Goal: Transaction & Acquisition: Purchase product/service

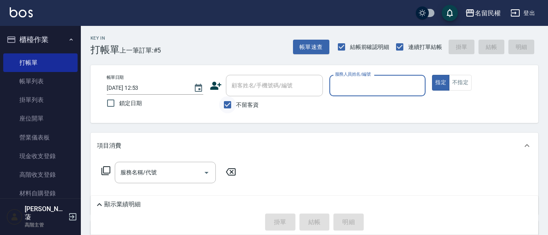
click at [228, 101] on input "不留客資" at bounding box center [227, 104] width 17 height 17
checkbox input "false"
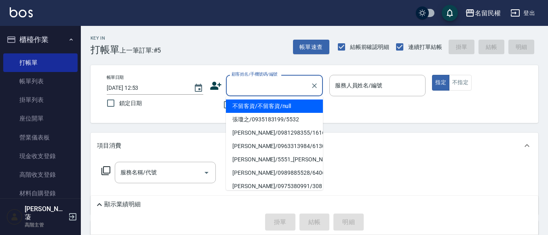
click at [275, 88] on input "顧客姓名/手機號碼/編號" at bounding box center [269, 85] width 78 height 14
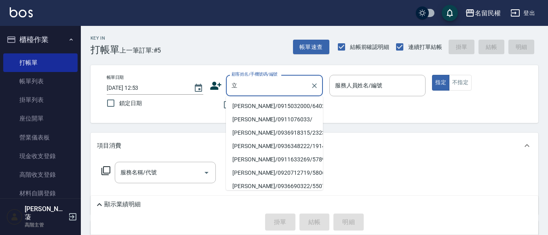
type input "利"
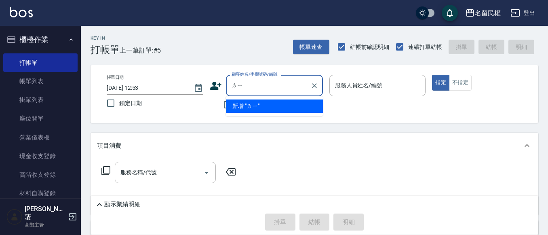
type input "[PERSON_NAME]"
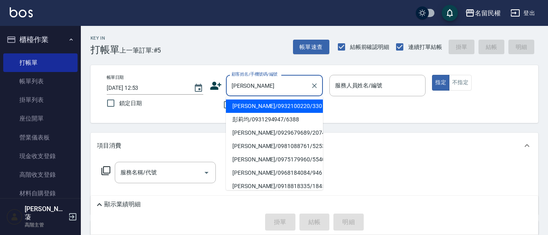
click at [266, 106] on li "[PERSON_NAME]/0932100220/330" at bounding box center [274, 105] width 97 height 13
type input "[PERSON_NAME]/0932100220/330"
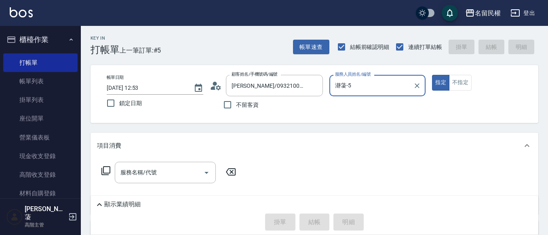
type input "瀞蓤-5"
click at [217, 85] on icon at bounding box center [216, 86] width 12 height 12
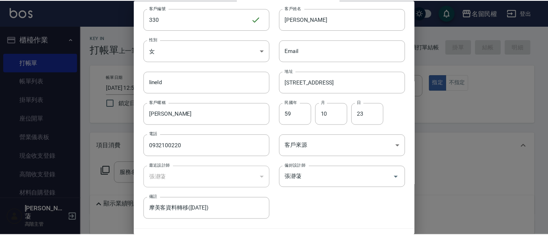
scroll to position [45, 0]
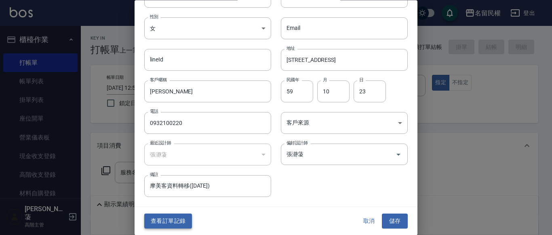
click at [173, 218] on button "查看訂單記錄" at bounding box center [168, 221] width 48 height 15
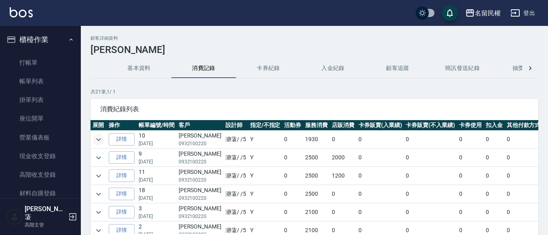
click at [97, 139] on icon "expand row" at bounding box center [98, 139] width 5 height 3
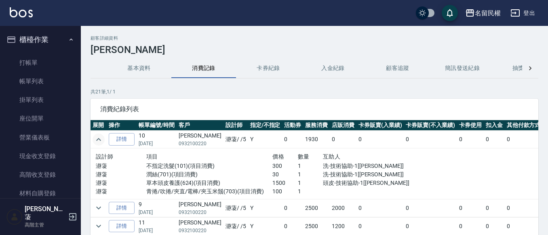
click at [97, 139] on icon "expand row" at bounding box center [98, 139] width 5 height 3
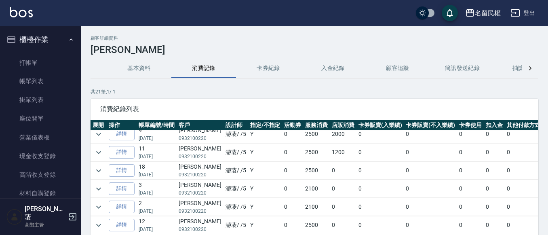
scroll to position [40, 0]
click at [101, 175] on icon "expand row" at bounding box center [99, 172] width 10 height 10
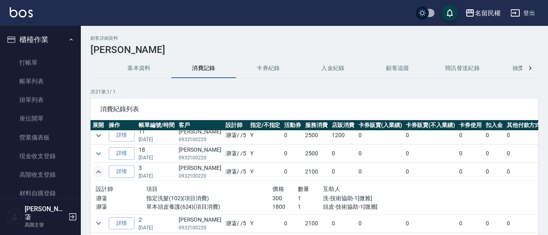
click at [101, 175] on icon "expand row" at bounding box center [99, 172] width 10 height 10
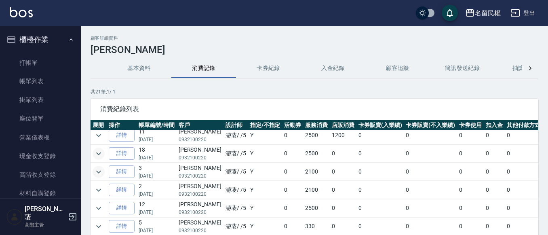
click at [99, 152] on icon "expand row" at bounding box center [99, 154] width 10 height 10
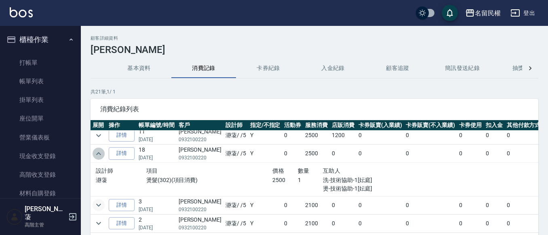
click at [99, 152] on icon "expand row" at bounding box center [99, 154] width 10 height 10
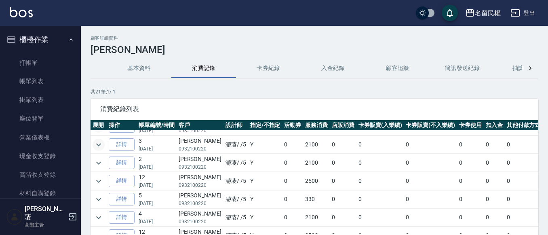
scroll to position [81, 0]
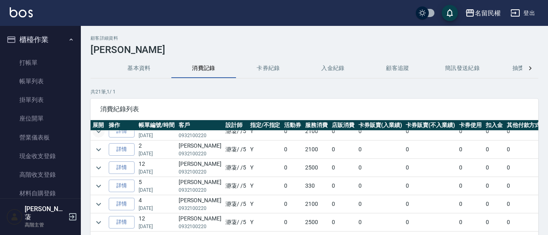
click at [99, 152] on icon "expand row" at bounding box center [99, 150] width 10 height 10
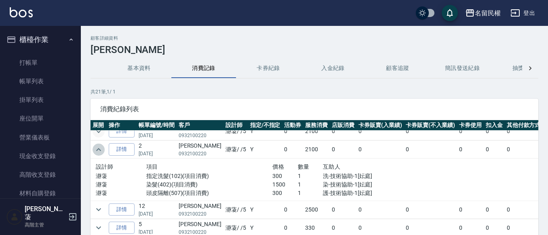
click at [99, 152] on icon "expand row" at bounding box center [99, 150] width 10 height 10
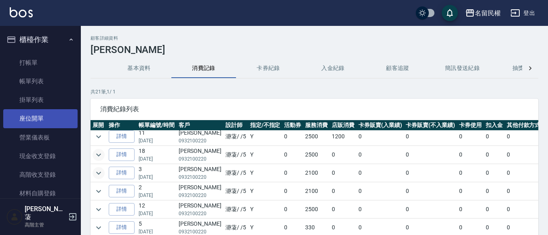
scroll to position [0, 0]
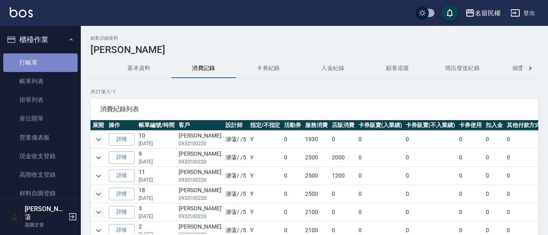
click at [44, 54] on link "打帳單" at bounding box center [40, 62] width 74 height 19
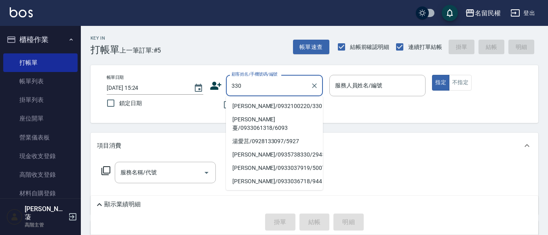
click at [277, 108] on li "[PERSON_NAME]/0932100220/330" at bounding box center [274, 105] width 97 height 13
type input "[PERSON_NAME]/0932100220/330"
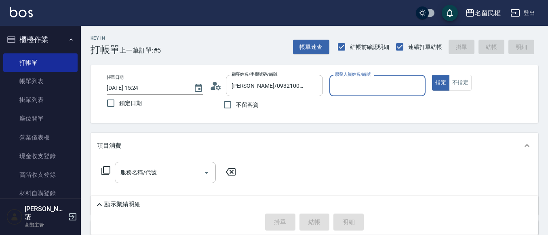
type input "瀞蓤-5"
click at [152, 162] on div "服務名稱/代號" at bounding box center [165, 172] width 101 height 21
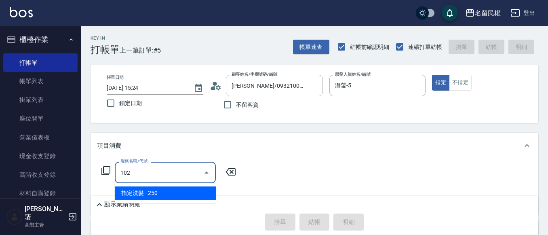
type input "指定洗髮(102)"
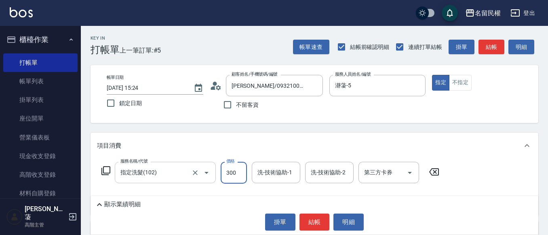
type input "300"
type input "阿水-7"
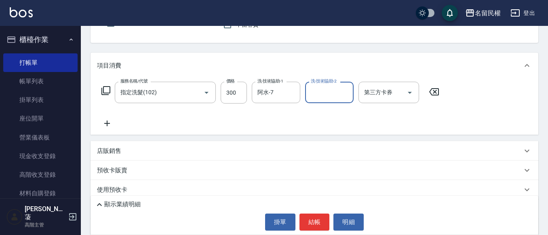
scroll to position [81, 0]
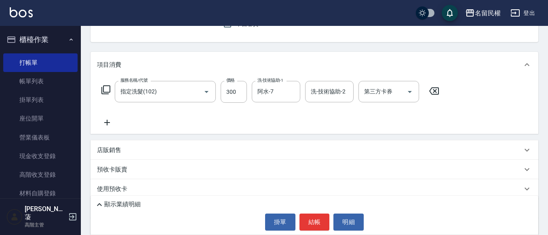
click at [111, 121] on icon at bounding box center [107, 123] width 20 height 10
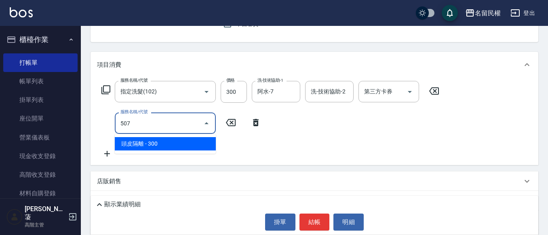
type input "頭皮隔離(507)"
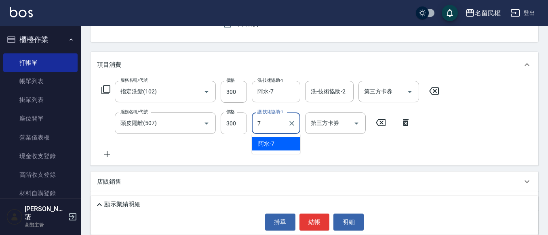
type input "阿水-7"
click at [108, 152] on icon at bounding box center [107, 154] width 20 height 10
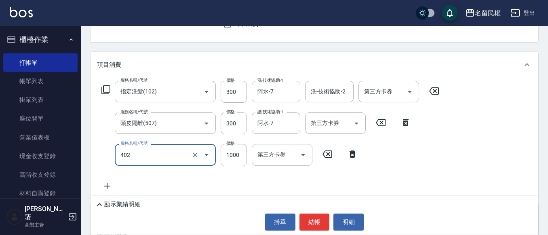
type input "染髮(402)"
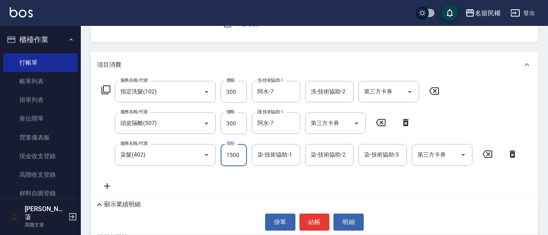
type input "1500"
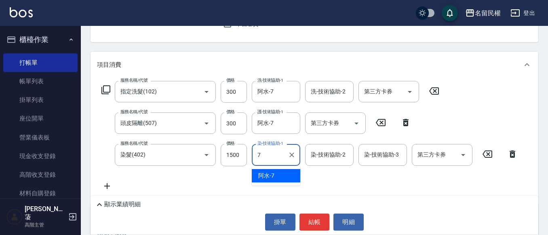
type input "阿水-7"
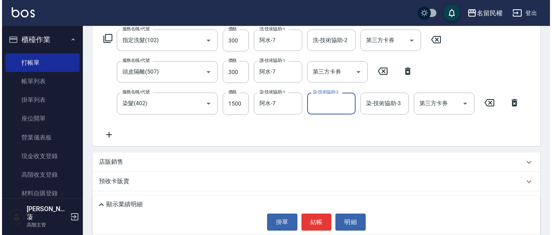
scroll to position [162, 0]
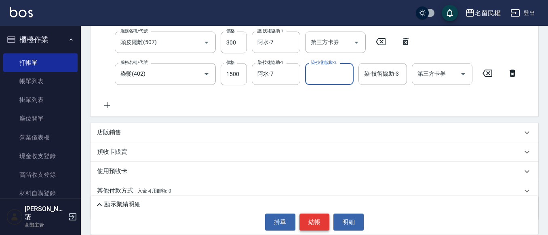
click at [306, 222] on button "結帳" at bounding box center [315, 221] width 30 height 17
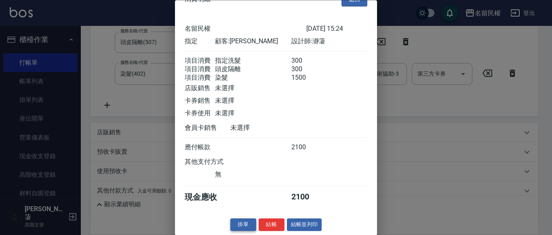
scroll to position [30, 0]
click at [270, 220] on button "結帳" at bounding box center [272, 225] width 26 height 13
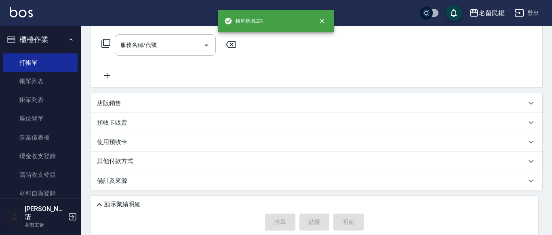
scroll to position [0, 0]
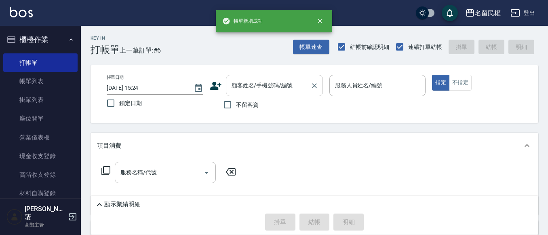
click at [260, 84] on input "顧客姓名/手機號碼/編號" at bounding box center [269, 85] width 78 height 14
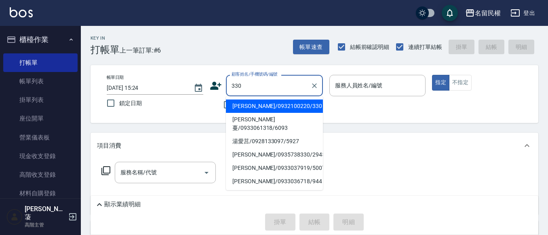
type input "[PERSON_NAME]/0932100220/330"
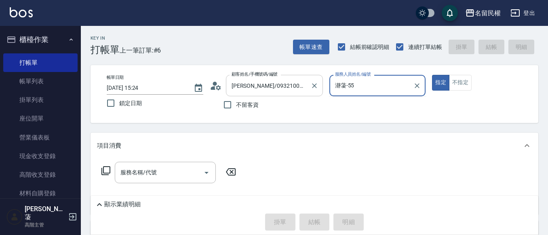
type input "瀞蓤-5"
click at [432, 75] on button "指定" at bounding box center [440, 83] width 17 height 16
type button "true"
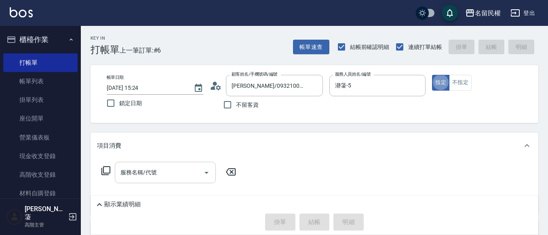
click at [173, 166] on div "服務名稱/代號" at bounding box center [165, 172] width 101 height 21
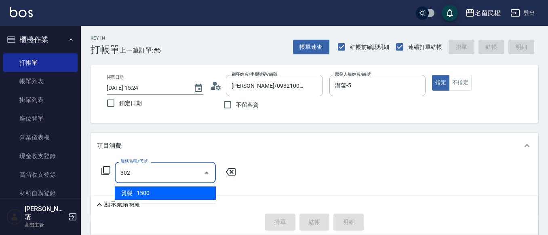
type input "燙髮(302)"
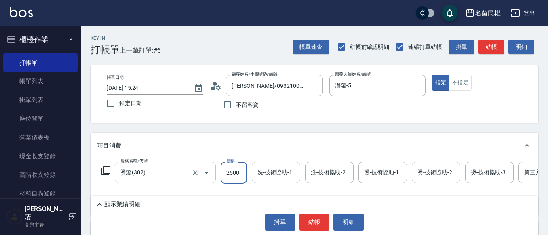
type input "2500"
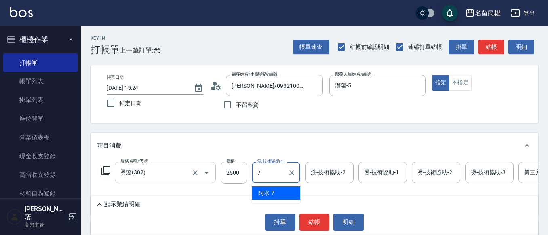
type input "阿水-7"
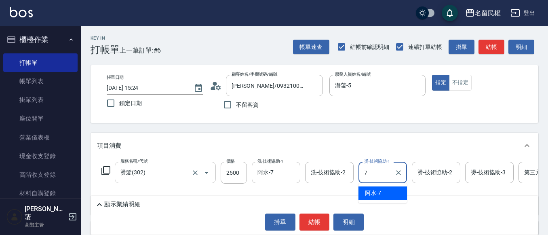
type input "阿水-7"
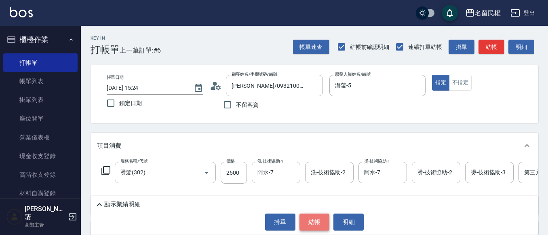
click at [322, 224] on button "結帳" at bounding box center [315, 221] width 30 height 17
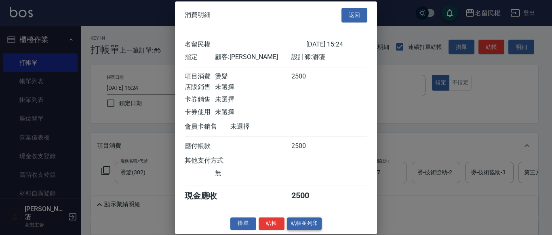
scroll to position [11, 0]
click at [274, 224] on button "結帳" at bounding box center [272, 223] width 26 height 13
type input "[DATE] 15:25"
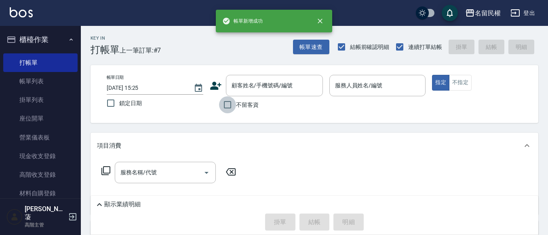
click at [223, 106] on input "不留客資" at bounding box center [227, 104] width 17 height 17
checkbox input "true"
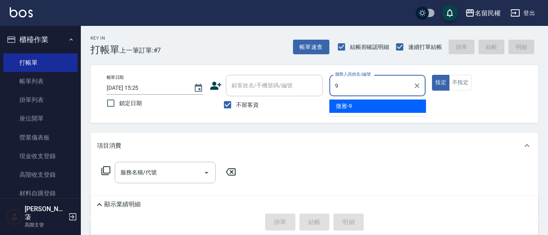
type input "微雅-9"
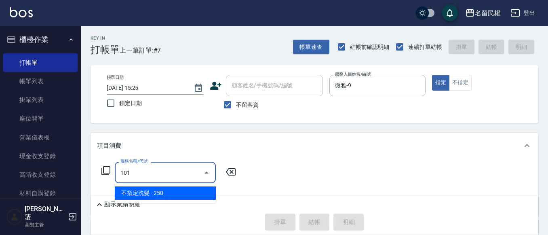
type input "不指定洗髮(101)"
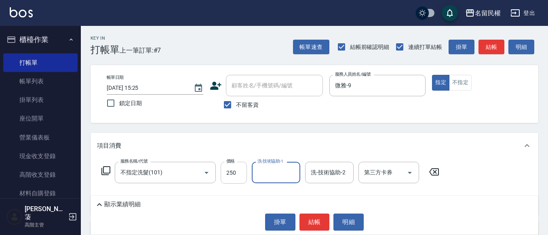
click at [237, 181] on input "250" at bounding box center [234, 173] width 26 height 22
type input "300"
type input "微雅-9"
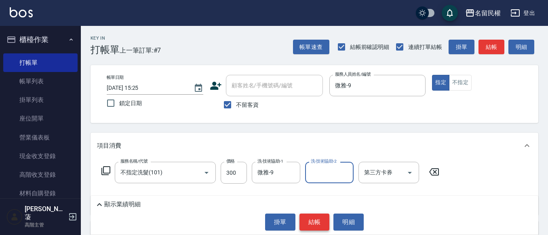
click at [321, 227] on button "結帳" at bounding box center [315, 221] width 30 height 17
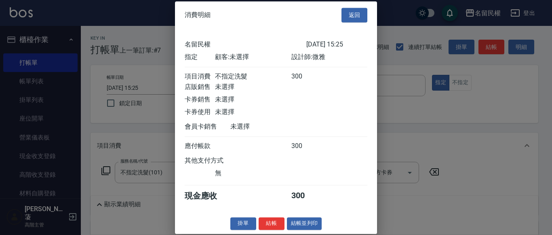
drag, startPoint x: 260, startPoint y: 222, endPoint x: 250, endPoint y: 205, distance: 19.9
click at [260, 221] on button "結帳" at bounding box center [272, 223] width 26 height 13
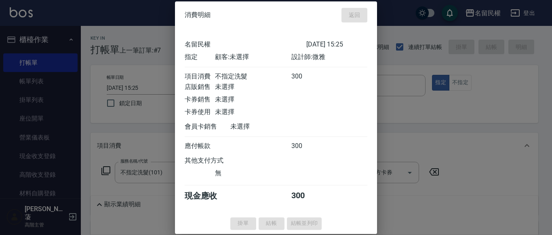
type input "[DATE] 15:33"
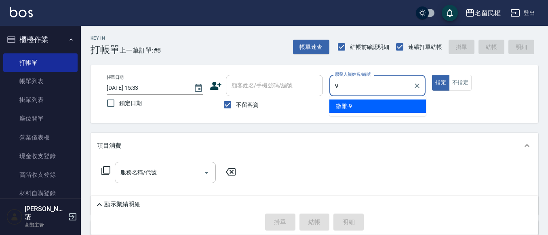
type input "微雅-9"
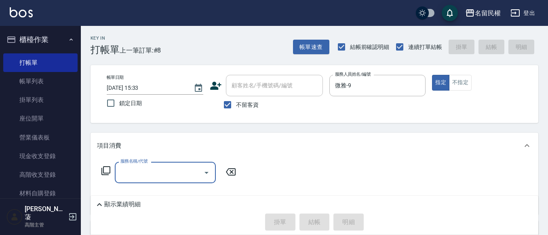
type input "4"
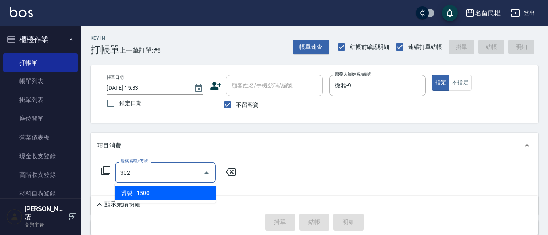
type input "燙髮(302)"
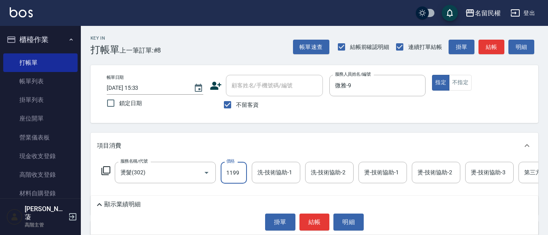
type input "1199"
click at [276, 182] on div "洗-技術協助-1" at bounding box center [276, 172] width 49 height 21
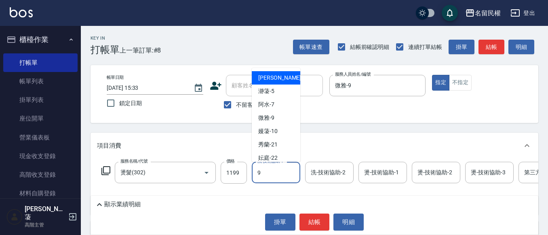
type input "微雅-9"
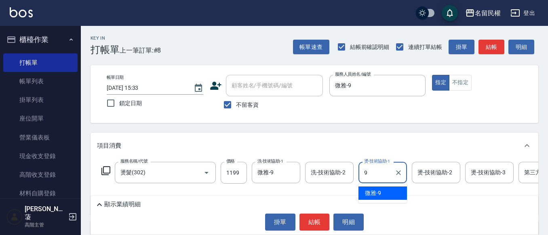
type input "微雅-9"
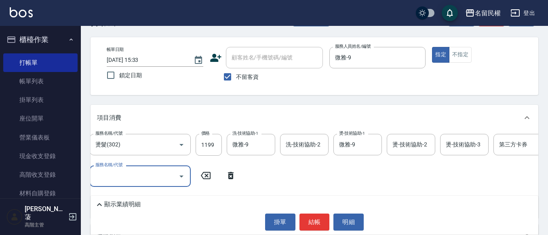
scroll to position [40, 0]
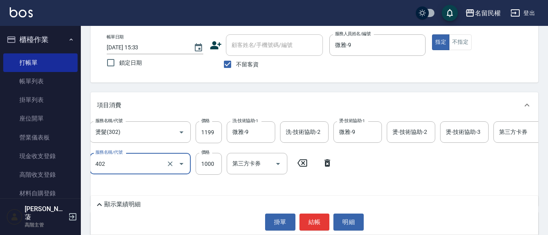
type input "染髮(402)"
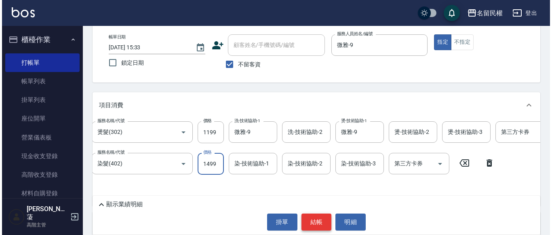
scroll to position [0, 0]
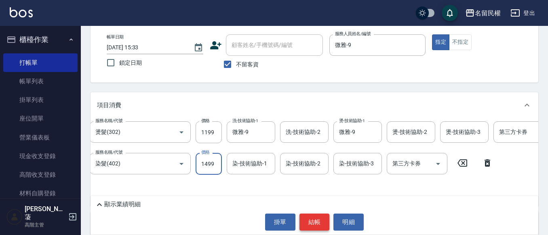
type input "1499"
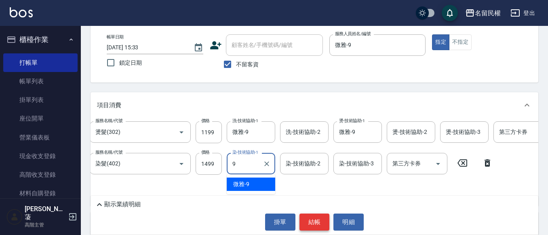
type input "微雅-9"
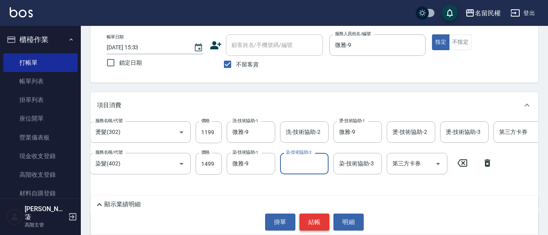
drag, startPoint x: 315, startPoint y: 231, endPoint x: 313, endPoint y: 225, distance: 6.0
click at [315, 230] on div "顯示業績明細 掛單 結帳 明細" at bounding box center [315, 215] width 448 height 39
click at [312, 224] on button "結帳" at bounding box center [315, 221] width 30 height 17
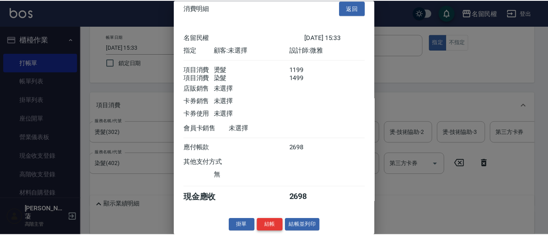
scroll to position [20, 0]
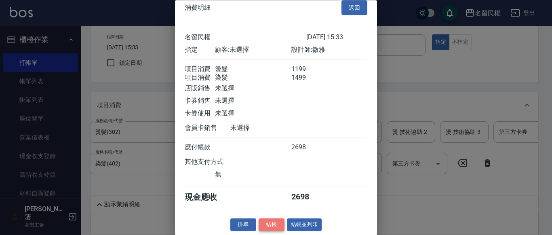
click at [267, 224] on button "結帳" at bounding box center [272, 225] width 26 height 13
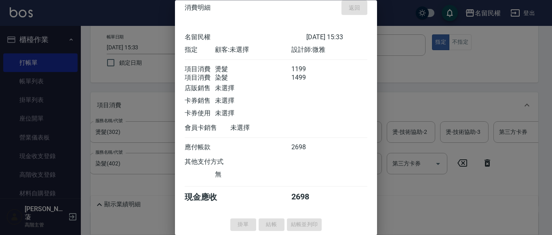
type input "[DATE] 15:59"
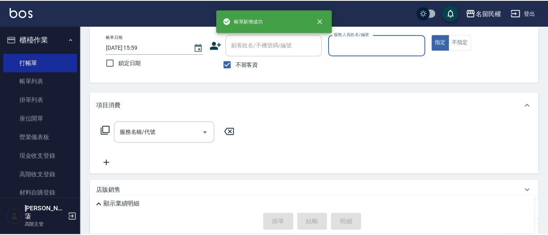
scroll to position [0, 0]
